Goal: Transaction & Acquisition: Purchase product/service

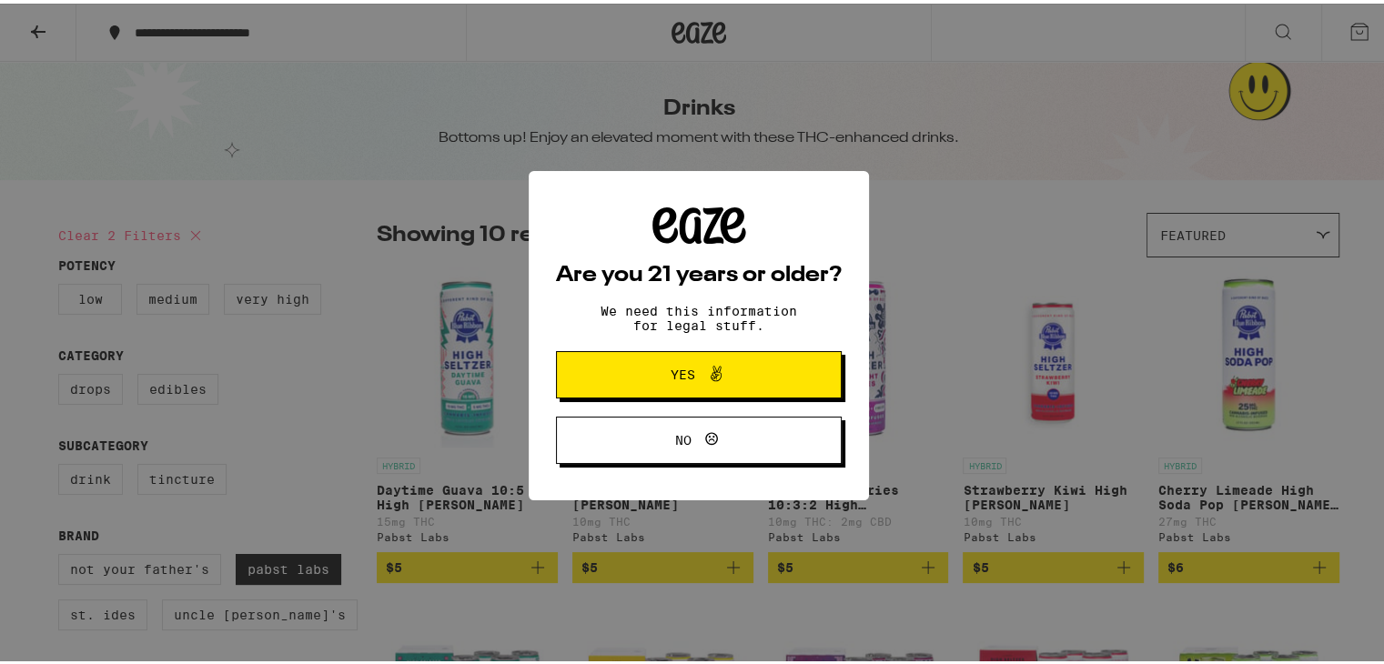
click at [712, 387] on button "Yes" at bounding box center [699, 371] width 286 height 47
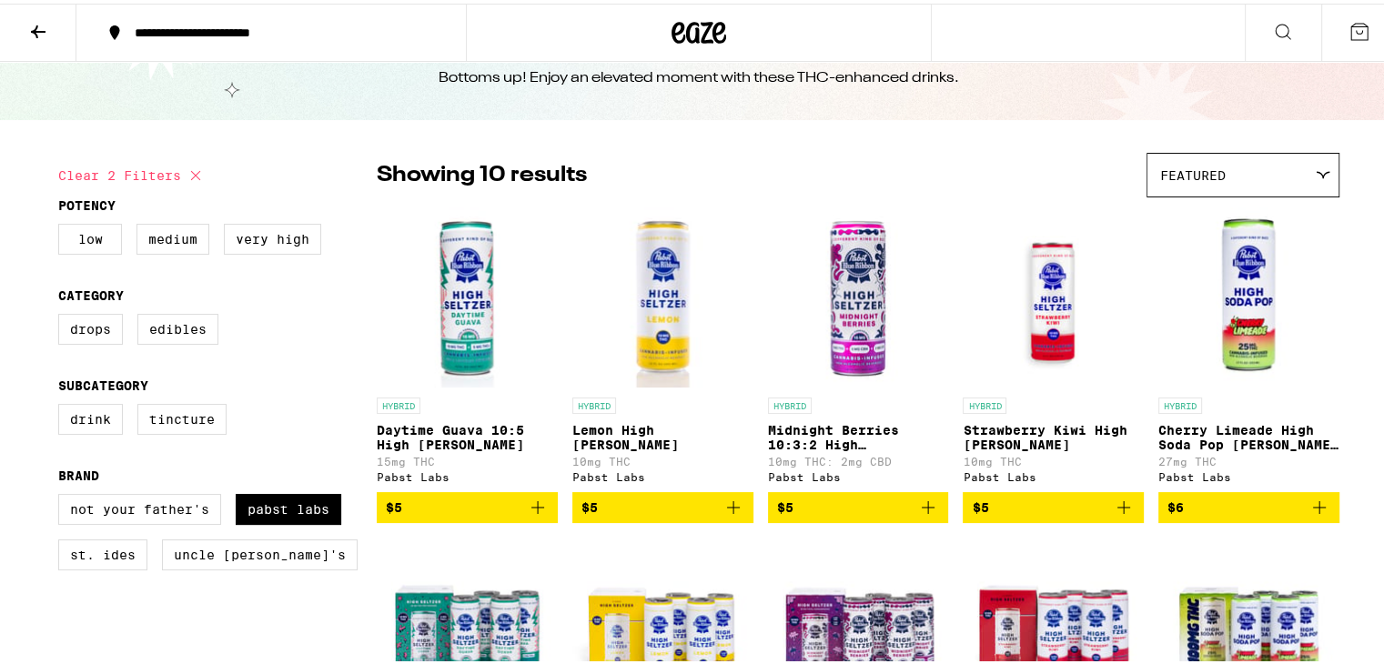
click at [1322, 194] on div "Featured Featured Price: Low to High Price: High to Low" at bounding box center [1243, 171] width 193 height 45
drag, startPoint x: 1293, startPoint y: 185, endPoint x: 1267, endPoint y: 172, distance: 29.3
click at [1292, 185] on div "Featured" at bounding box center [1243, 171] width 191 height 43
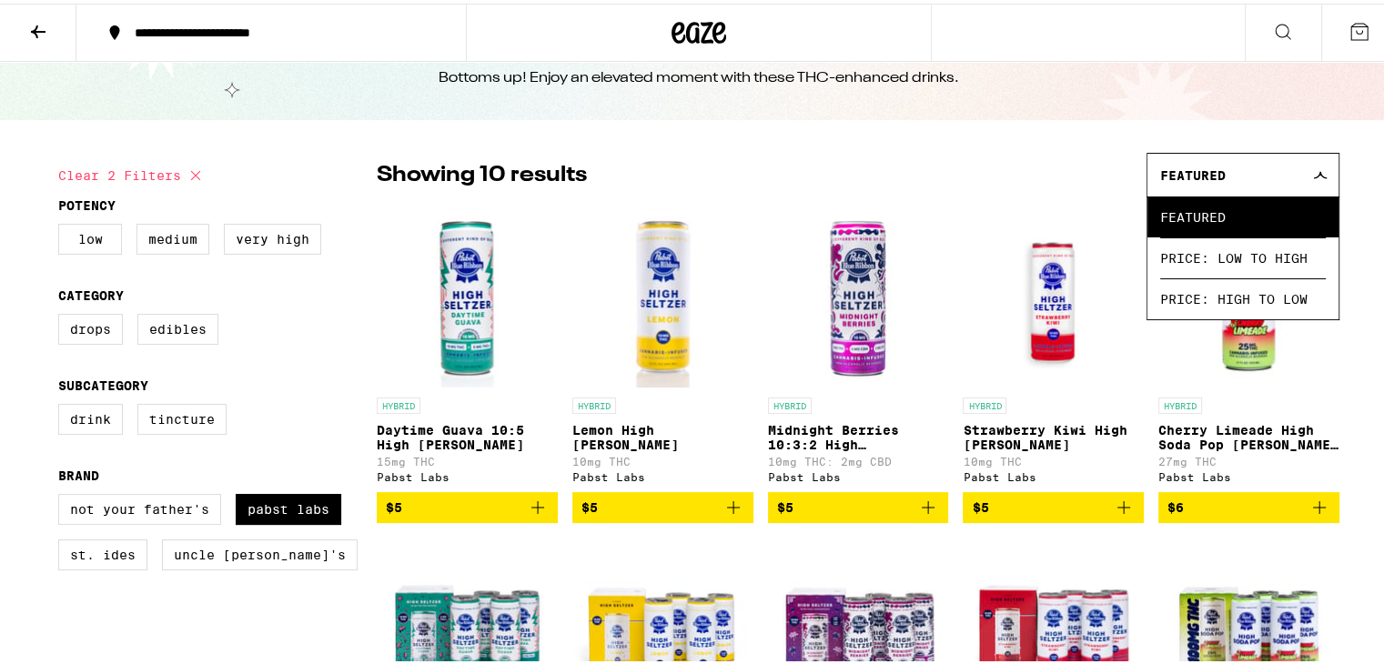
click at [1265, 168] on div "Featured" at bounding box center [1243, 171] width 191 height 43
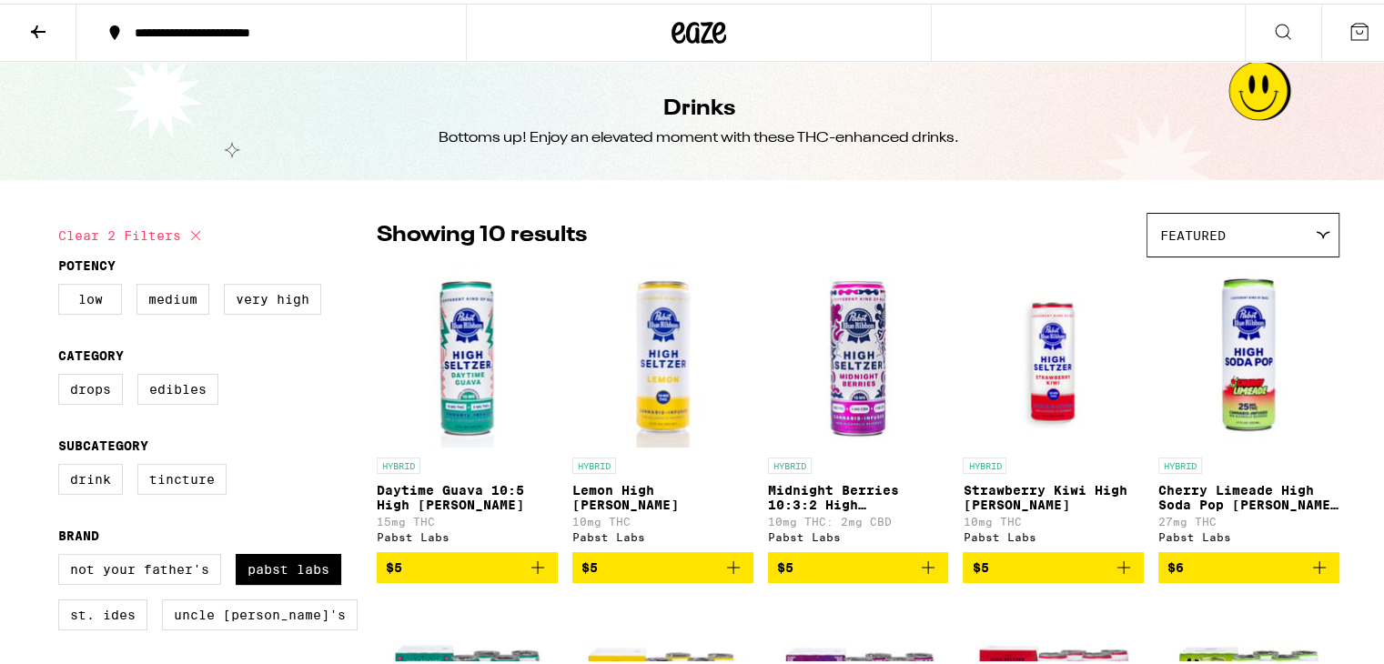
click at [32, 24] on icon at bounding box center [38, 28] width 22 height 22
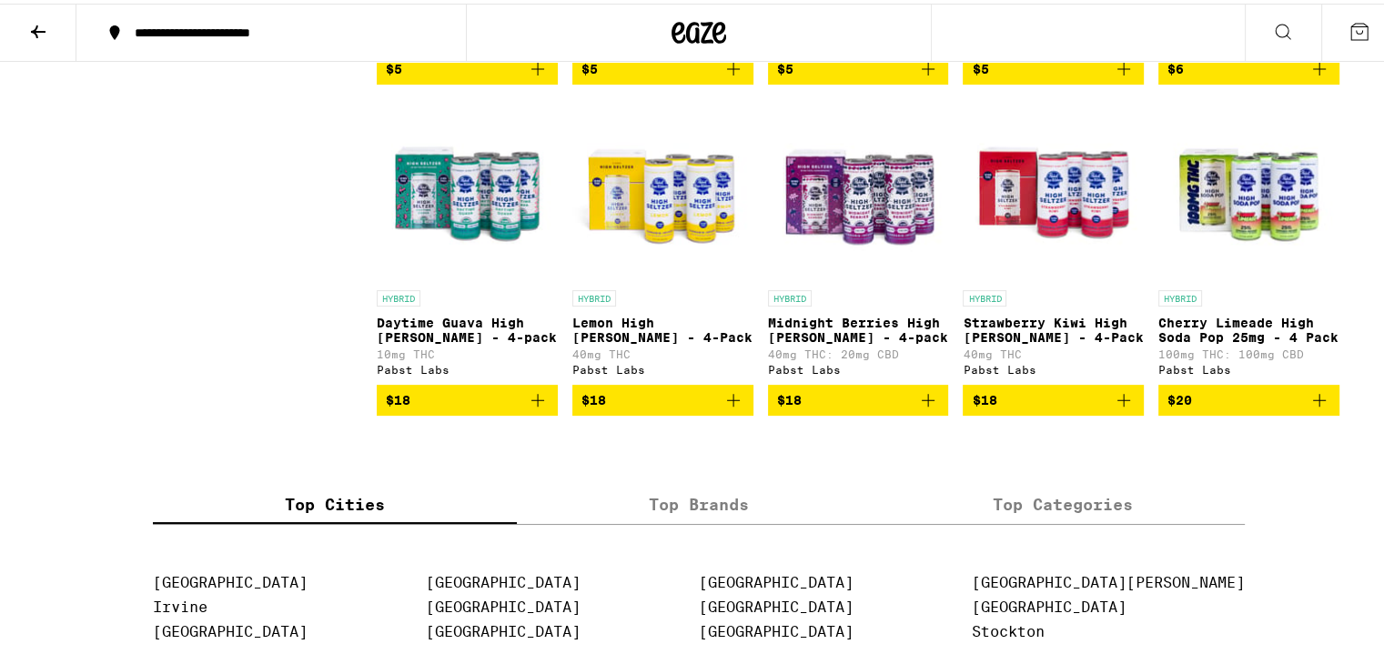
click at [220, 326] on div "Clear 2 filters Category Drops Edibles Subcategory Drink Tincture Brand Not You…" at bounding box center [217, 81] width 319 height 715
